Goal: Information Seeking & Learning: Check status

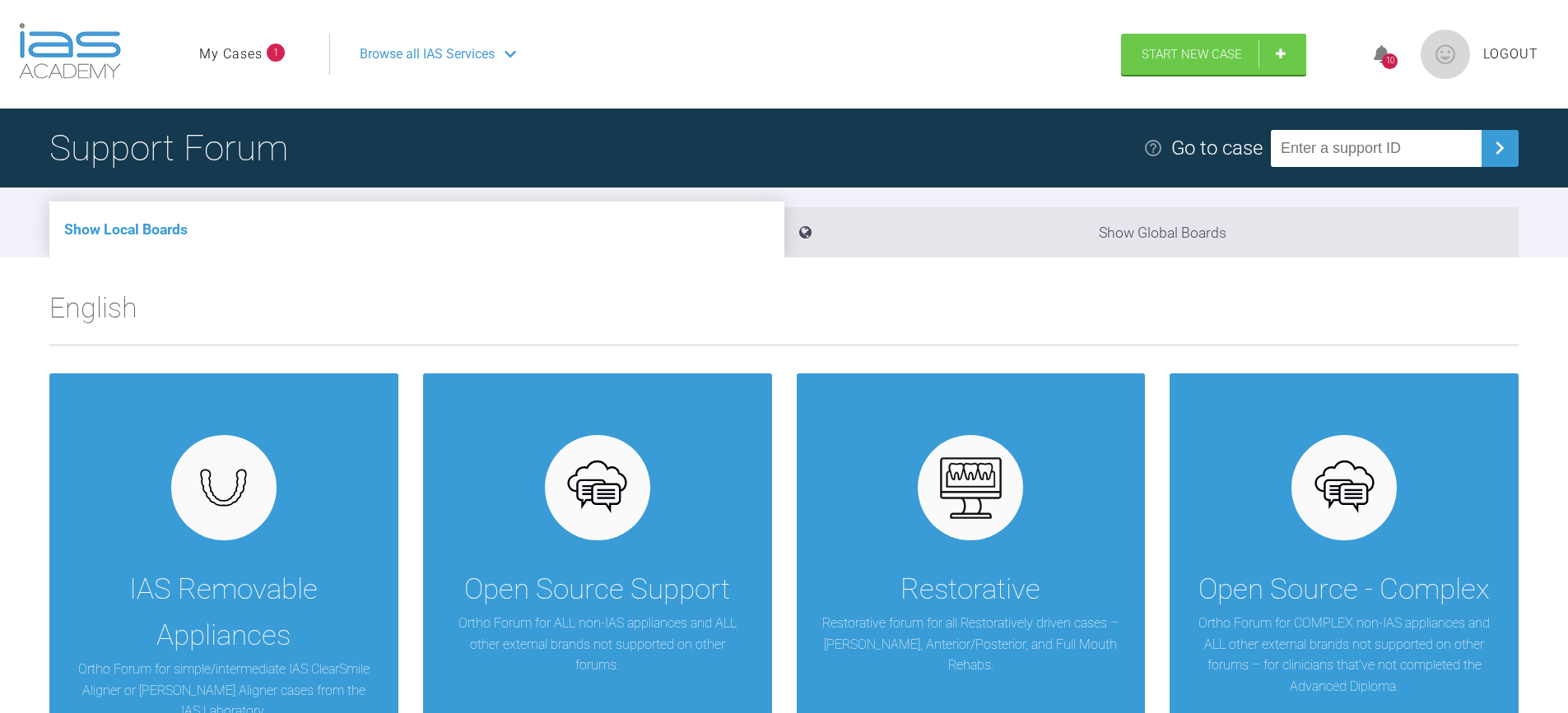
click at [247, 58] on link "My Cases" at bounding box center [231, 55] width 63 height 22
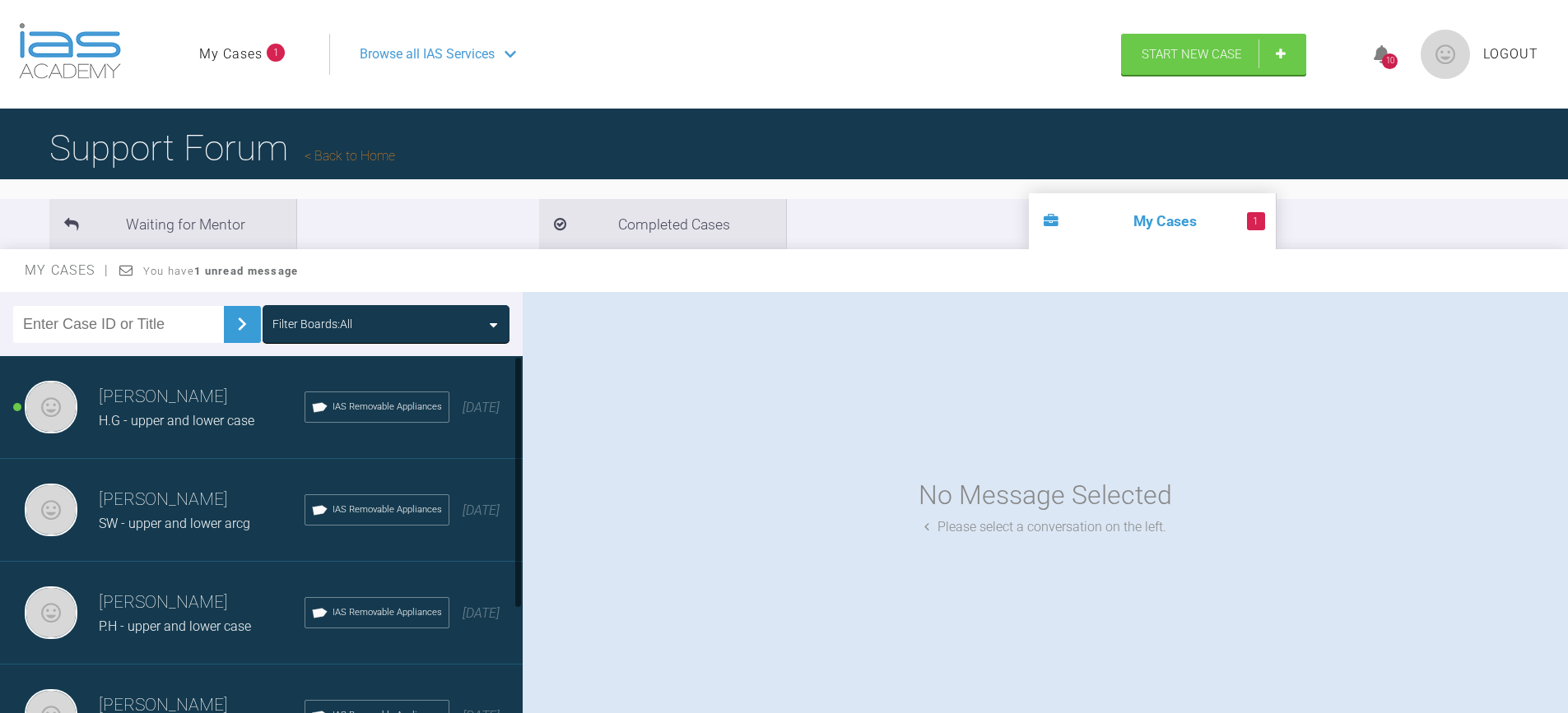
click at [217, 408] on h3 "Hina Jivanjee" at bounding box center [202, 398] width 206 height 28
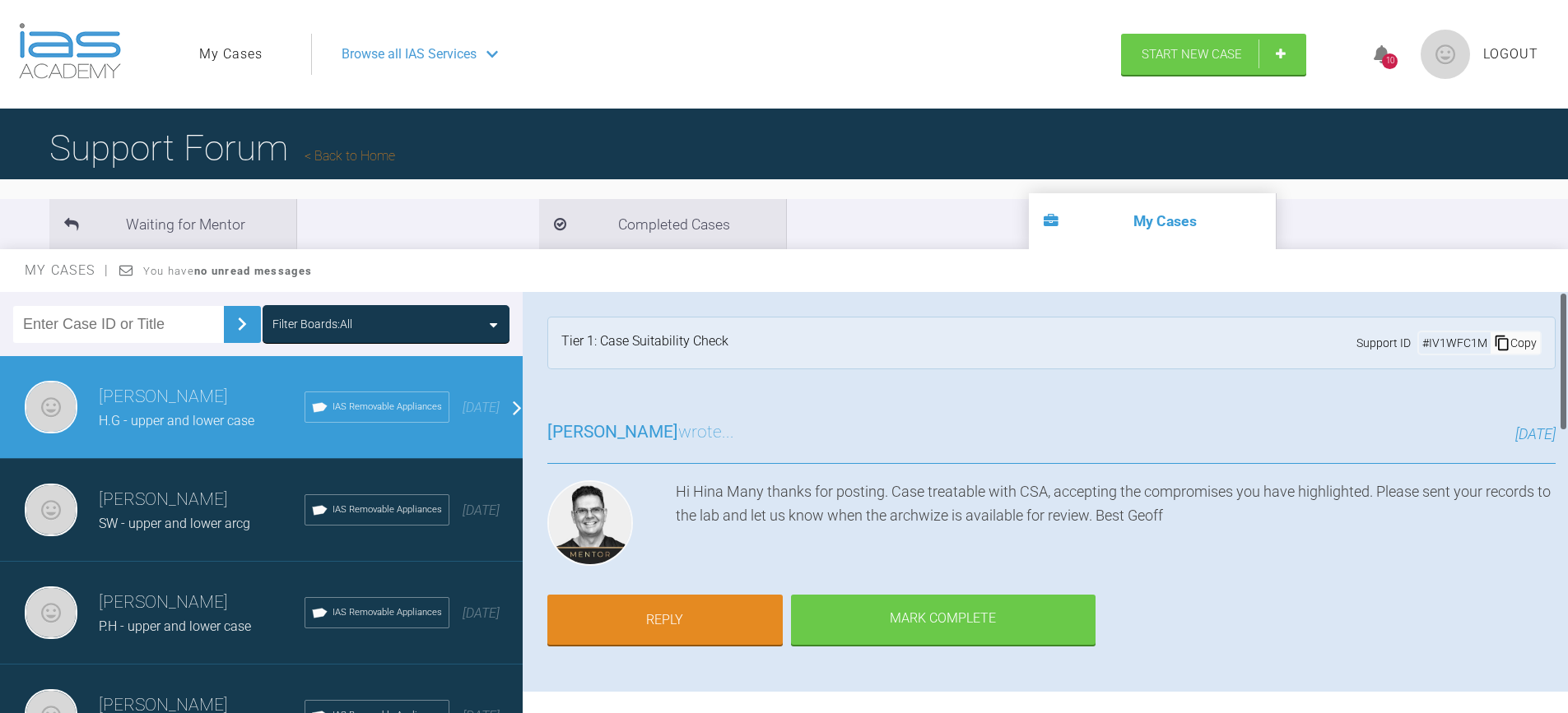
click at [1144, 563] on div "Hi Hina Many thanks for posting. Case treatable with CSA, accepting the comprom…" at bounding box center [1116, 526] width 880 height 92
click at [1163, 446] on div "8 days ago" at bounding box center [1144, 435] width 821 height 24
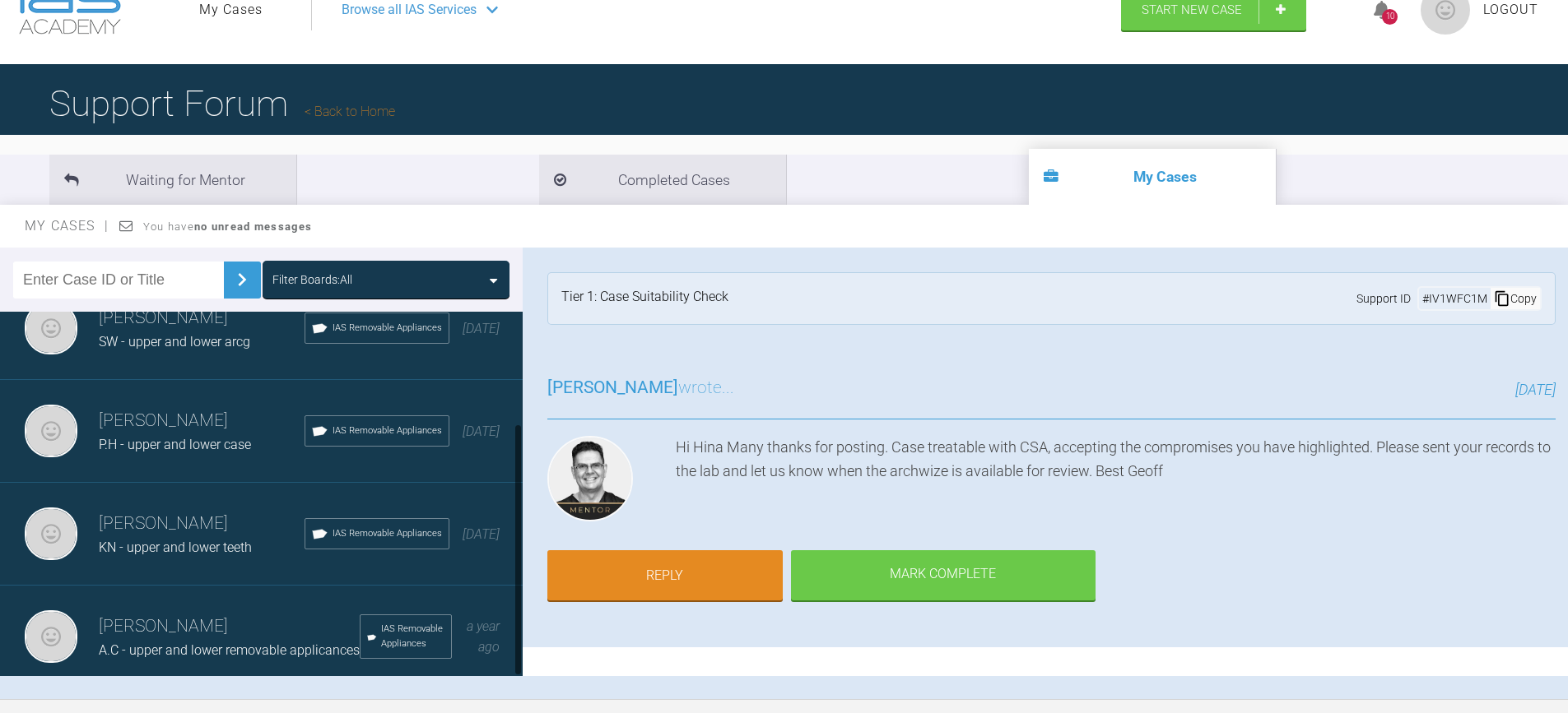
scroll to position [164, 0]
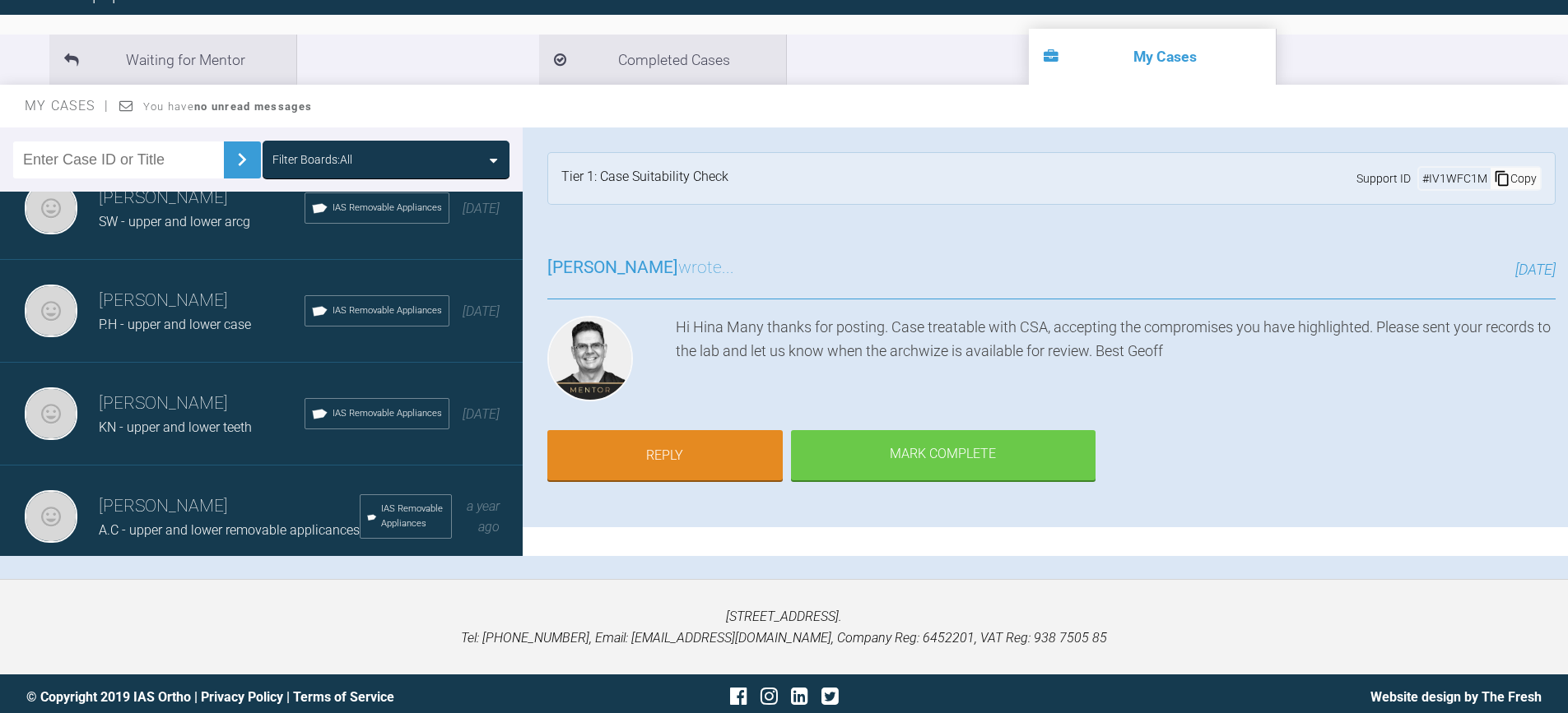
click at [243, 522] on span "A.C - upper and lower removable applicances" at bounding box center [229, 530] width 261 height 16
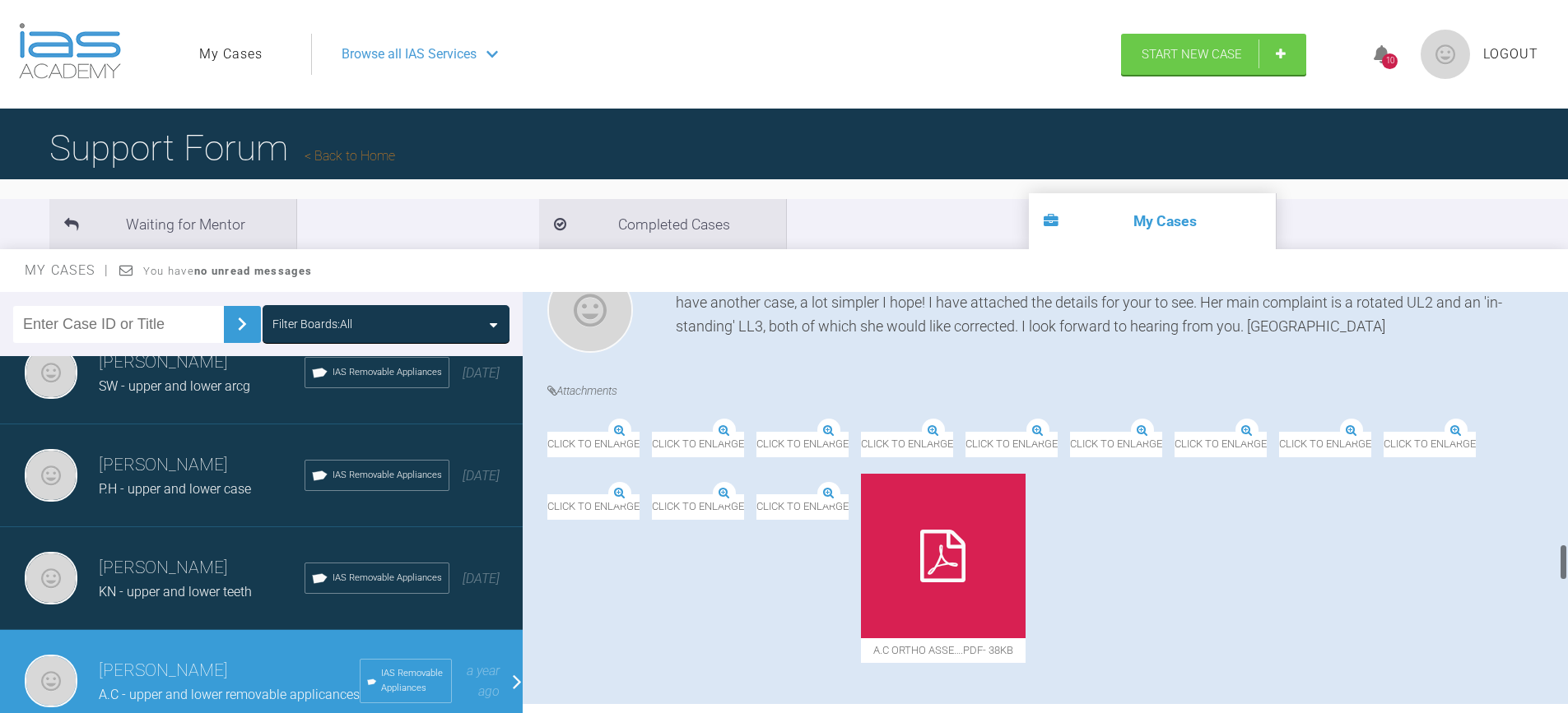
scroll to position [3045, 0]
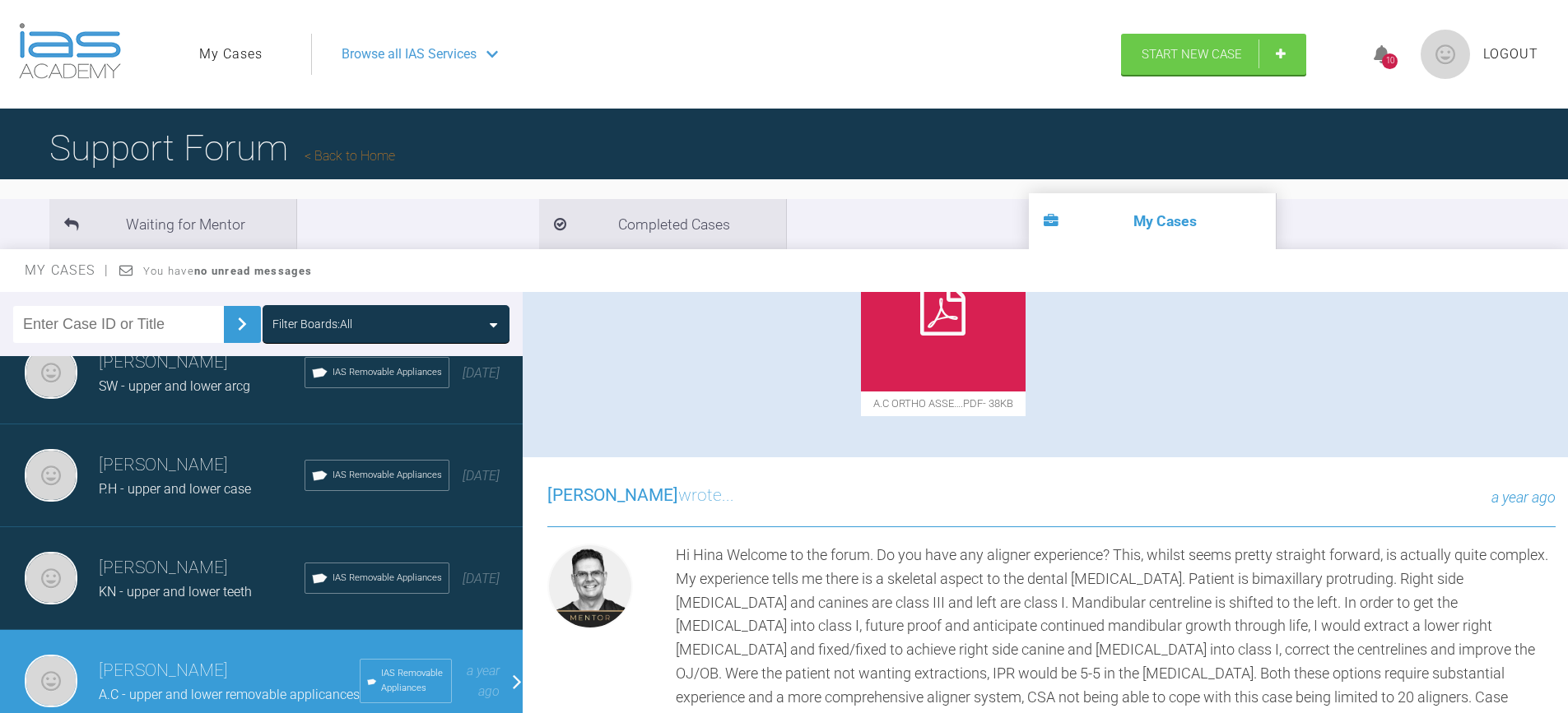
click at [547, 184] on img at bounding box center [547, 184] width 0 height 0
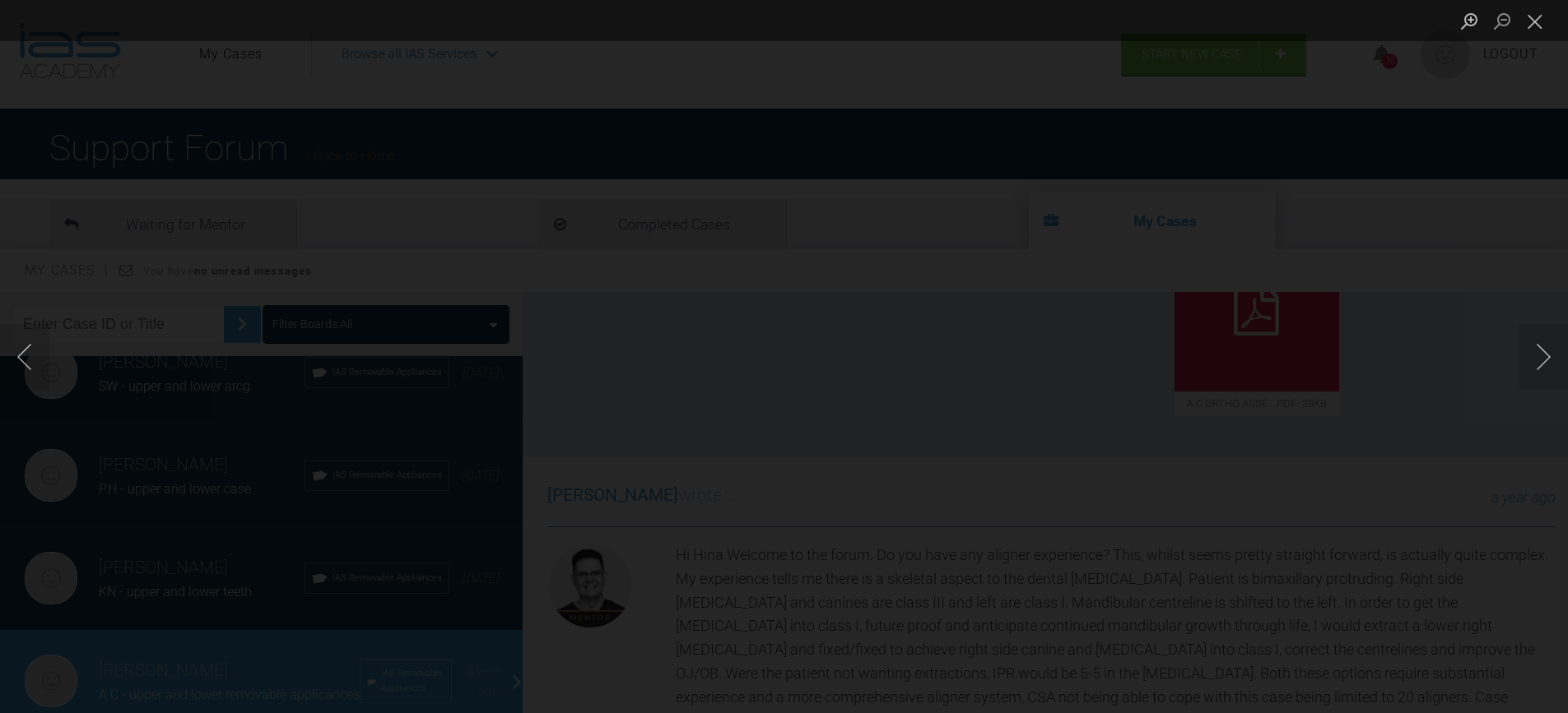
click at [1329, 239] on div "Lightbox" at bounding box center [784, 356] width 1568 height 713
